Goal: Communication & Community: Answer question/provide support

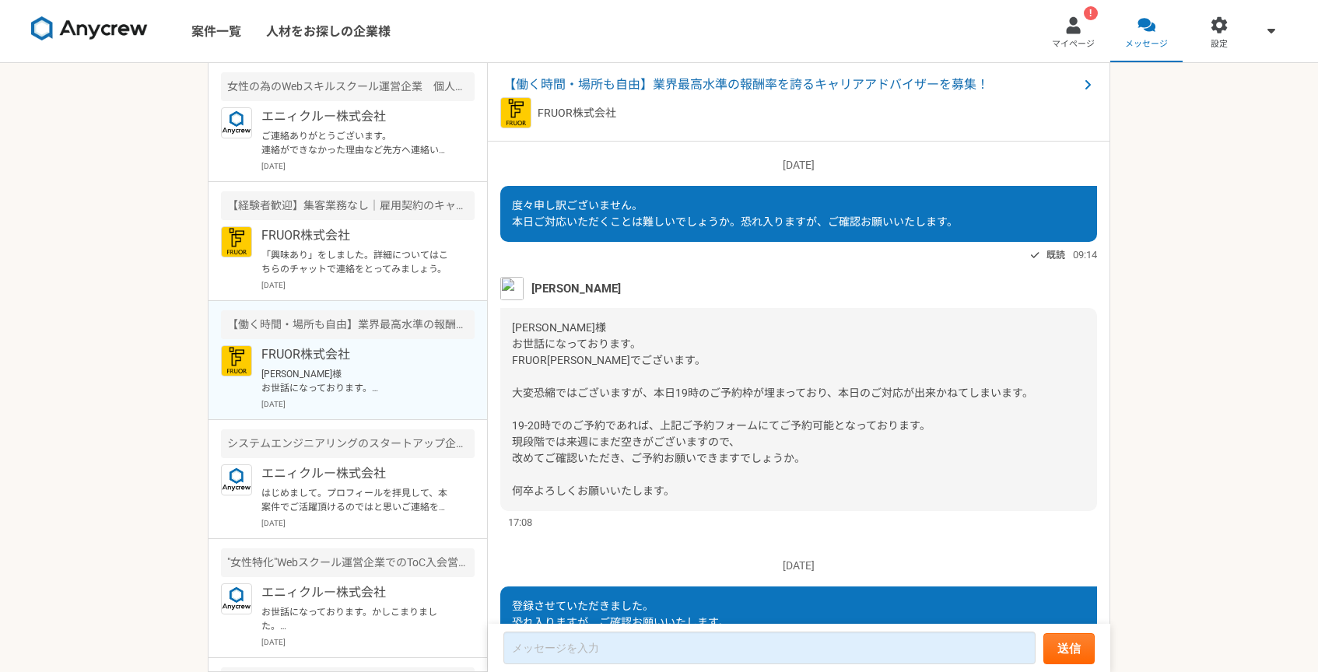
scroll to position [1990, 0]
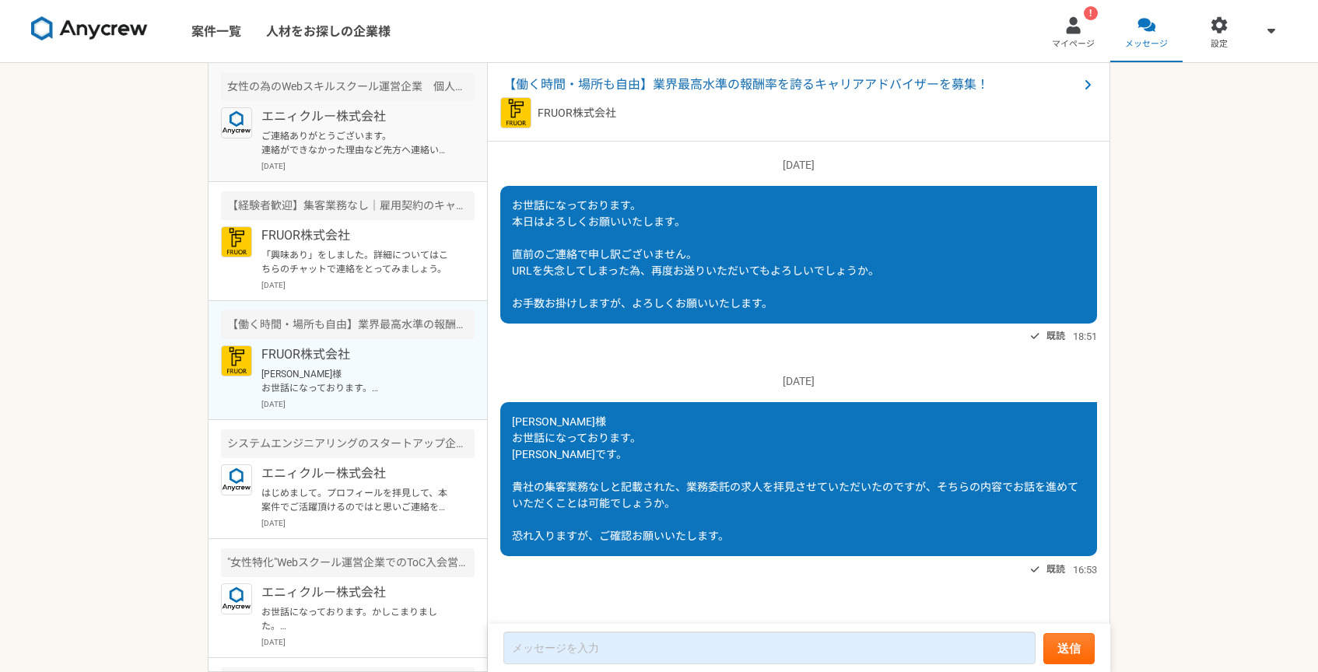
click at [384, 133] on p "ご連絡ありがとうございます。 連絡ができなかった理由など先方へ連絡いただけますでしょうか。こちらからもお伝えいたします。" at bounding box center [357, 143] width 192 height 28
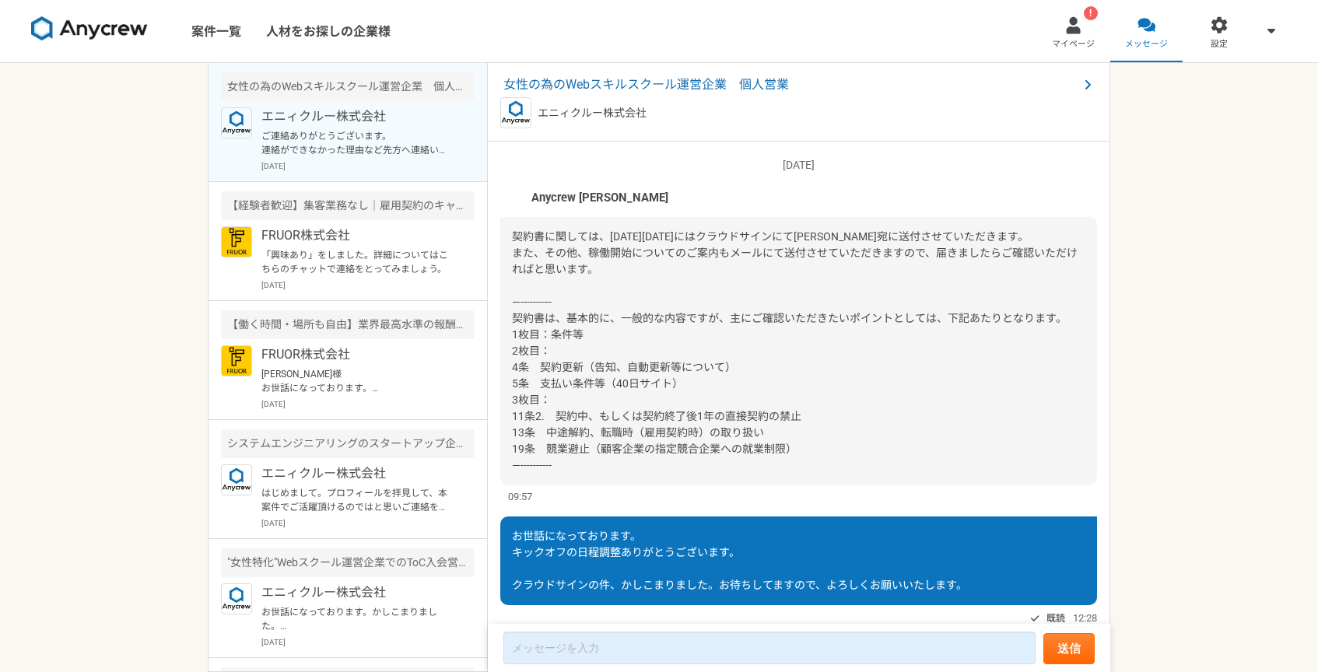
scroll to position [1378, 0]
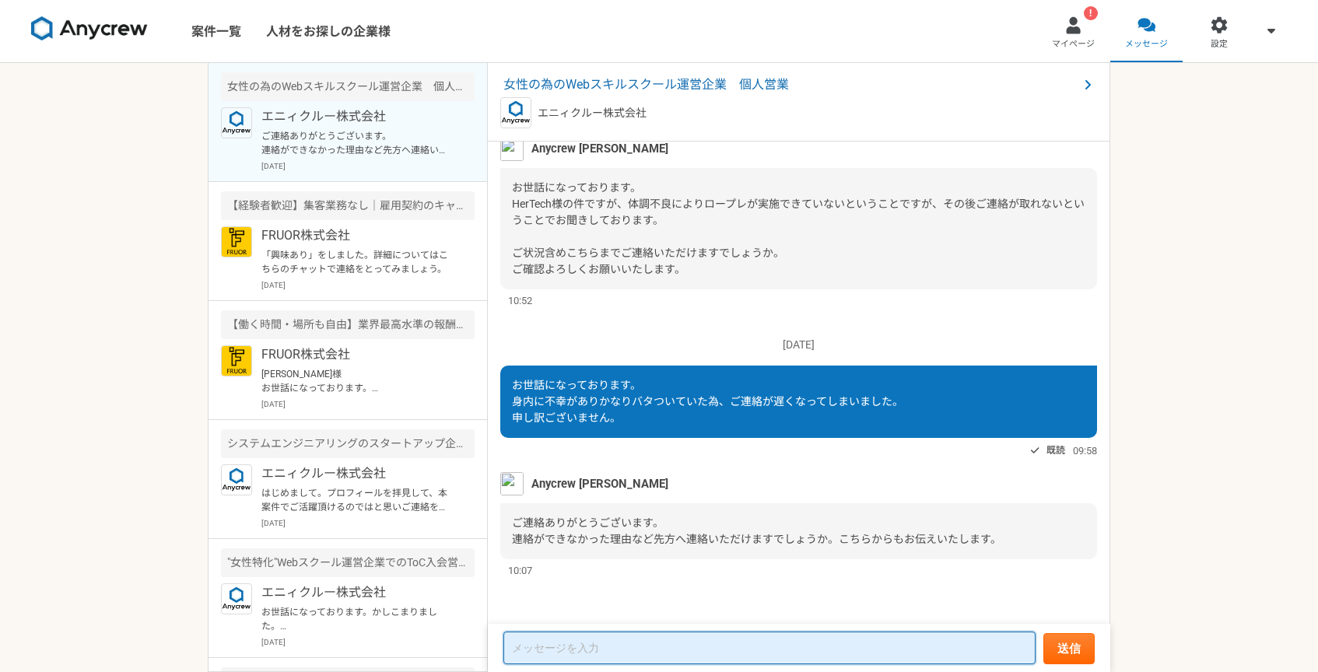
click at [657, 637] on textarea at bounding box center [769, 648] width 532 height 33
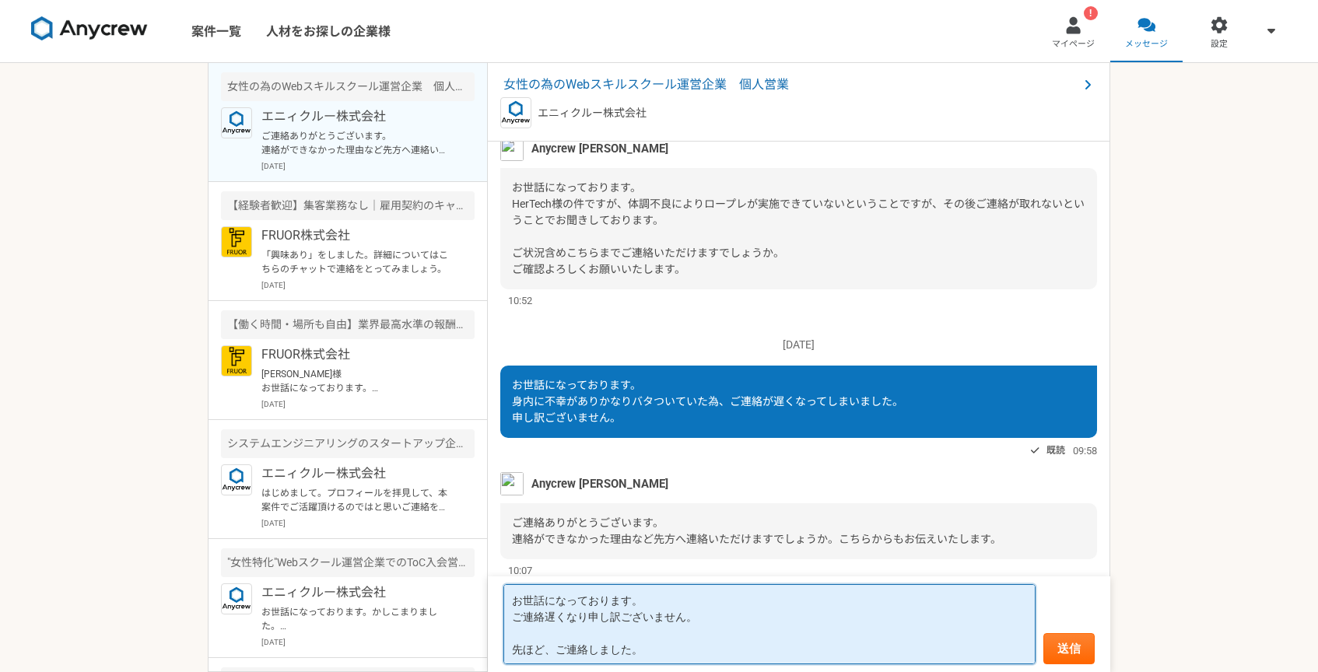
type textarea "お世話になっております。 ご連絡遅くなり申し訳ございません。 先ほど、ご連絡しました。"
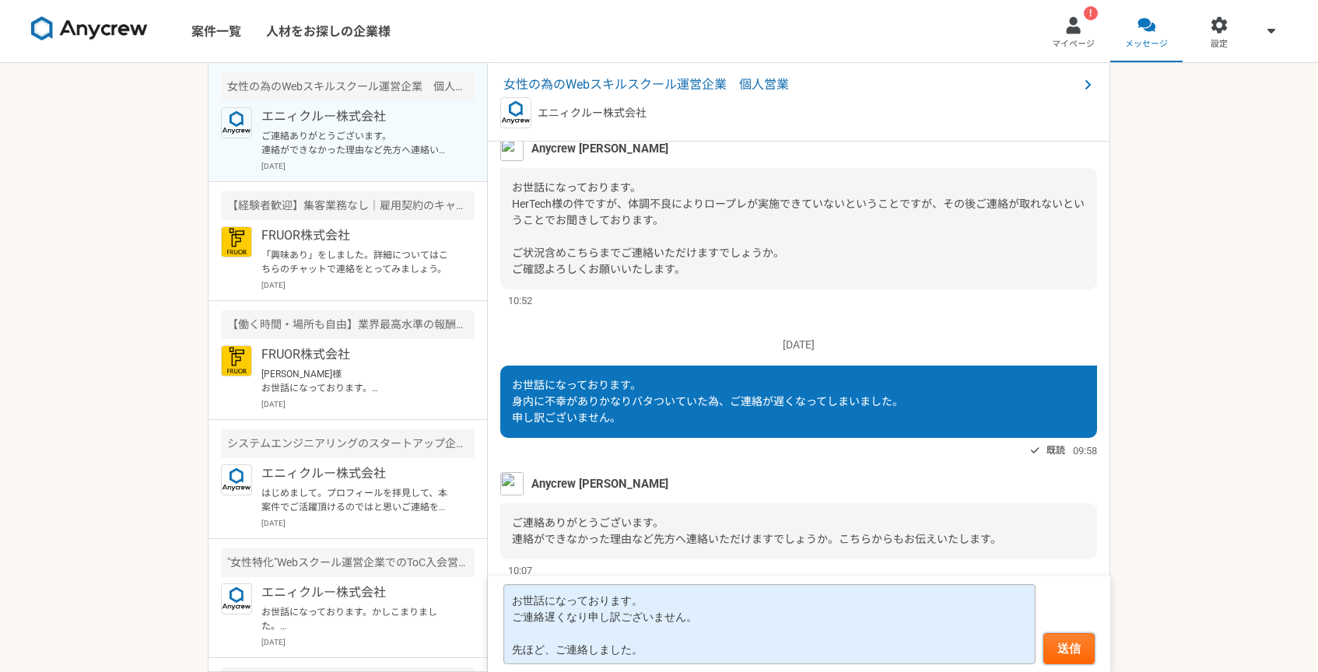
click at [1043, 633] on button "送信" at bounding box center [1068, 648] width 51 height 31
